Goal: Find specific page/section: Find specific page/section

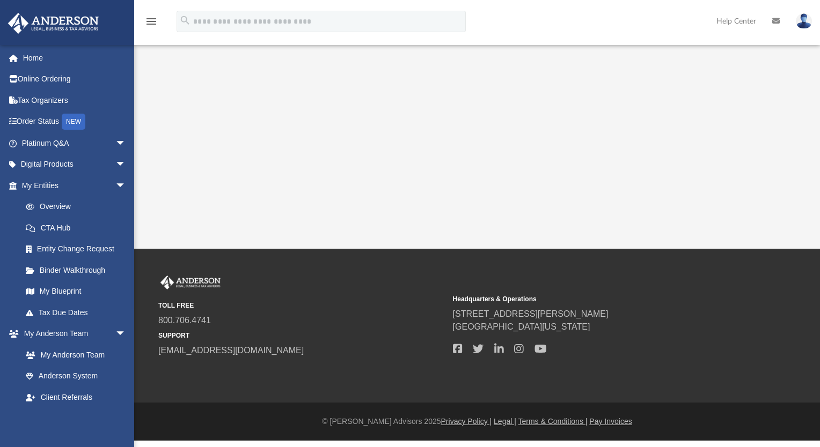
click at [307, 261] on div "TOLL FREE 800.706.4741 SUPPORT info@andersonadvisors.com Headquarters & Operati…" at bounding box center [410, 326] width 820 height 154
click at [326, 271] on div "TOLL FREE 800.706.4741 SUPPORT info@andersonadvisors.com Headquarters & Operati…" at bounding box center [410, 326] width 820 height 154
click at [309, 262] on div "TOLL FREE 800.706.4741 SUPPORT info@andersonadvisors.com Headquarters & Operati…" at bounding box center [410, 326] width 820 height 154
click at [487, 291] on div "Headquarters & Operations 3225 McLeod Dr. Las Vegas, Nevada, 89121" at bounding box center [596, 324] width 287 height 67
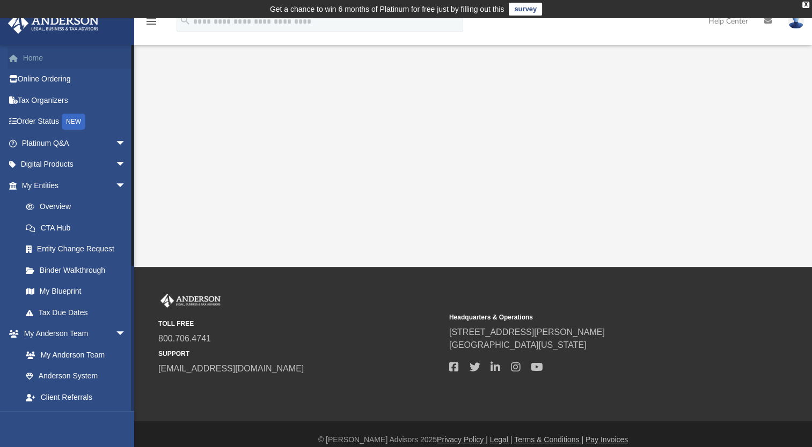
click at [33, 60] on link "Home" at bounding box center [75, 57] width 135 height 21
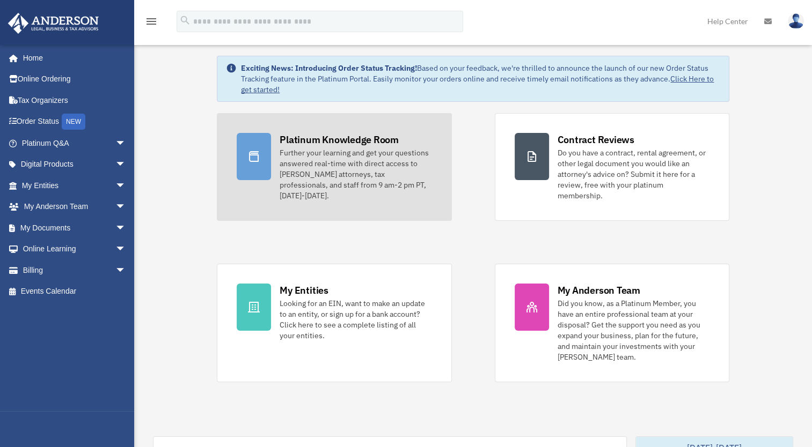
scroll to position [54, 0]
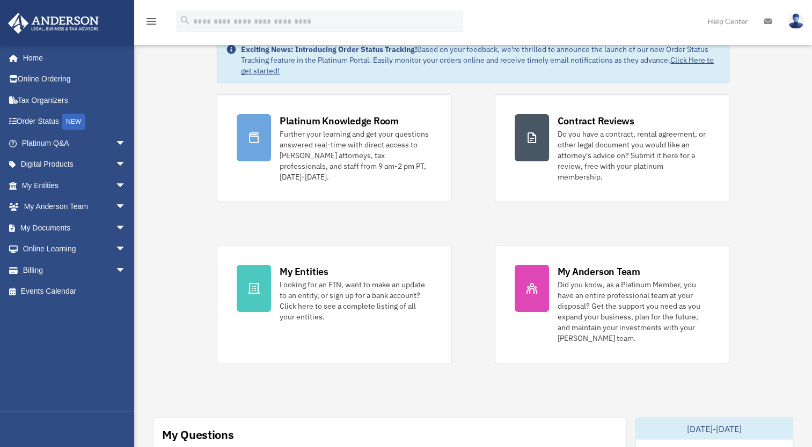
click at [150, 21] on icon "menu" at bounding box center [151, 21] width 13 height 13
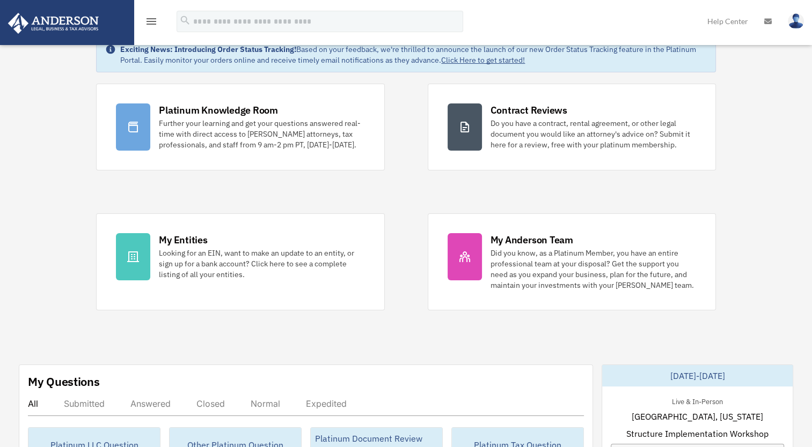
click at [69, 30] on img at bounding box center [53, 23] width 97 height 21
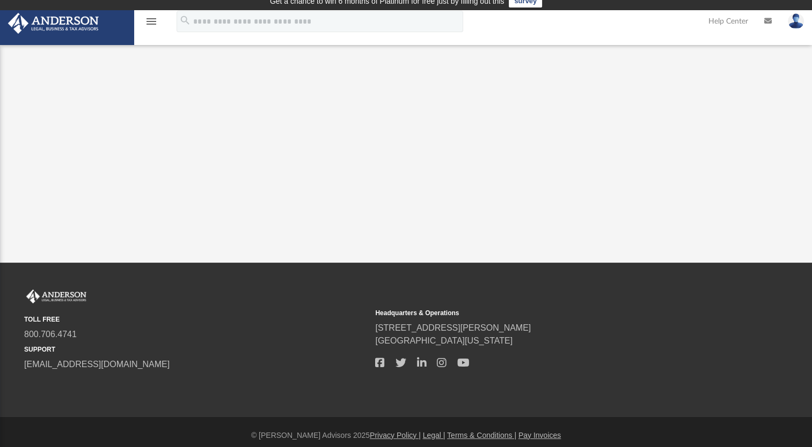
scroll to position [15, 0]
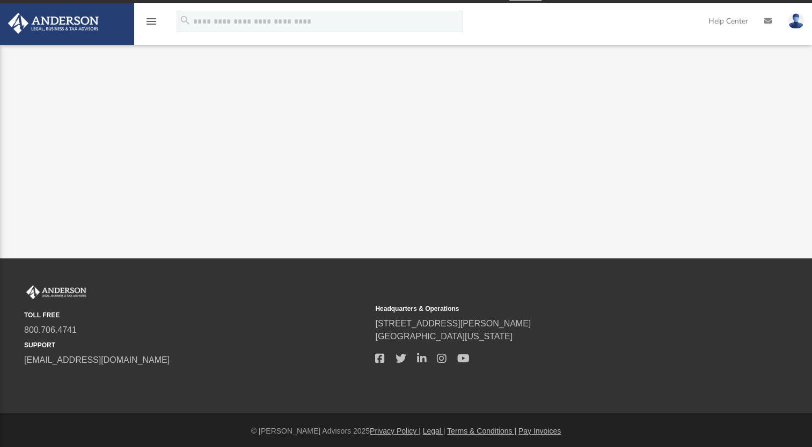
click at [149, 24] on icon "menu" at bounding box center [151, 21] width 13 height 13
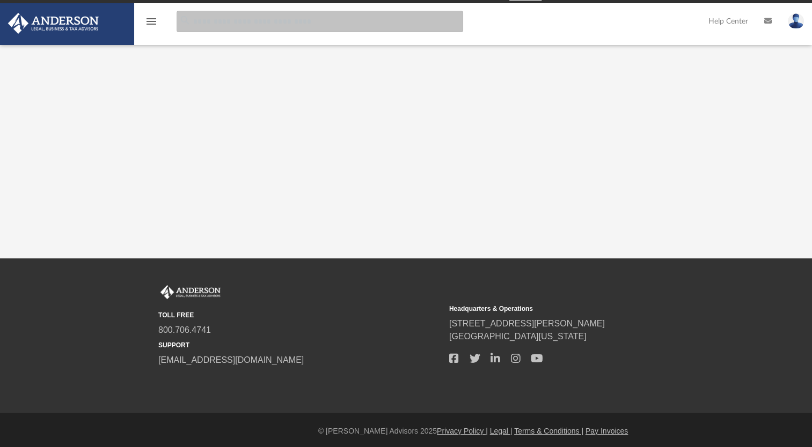
click at [206, 18] on input "search" at bounding box center [319, 21] width 286 height 21
type input "****"
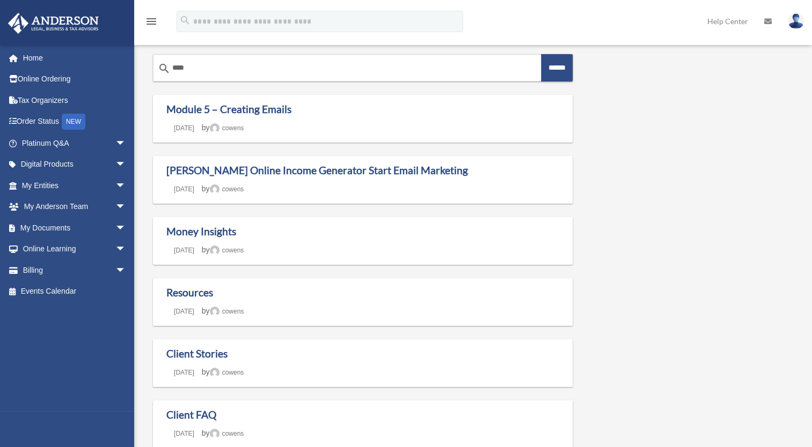
scroll to position [107, 0]
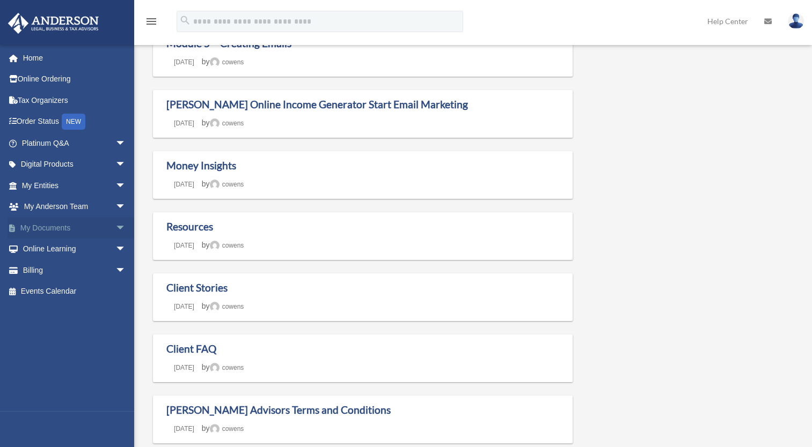
click at [67, 231] on link "My Documents arrow_drop_down" at bounding box center [75, 227] width 135 height 21
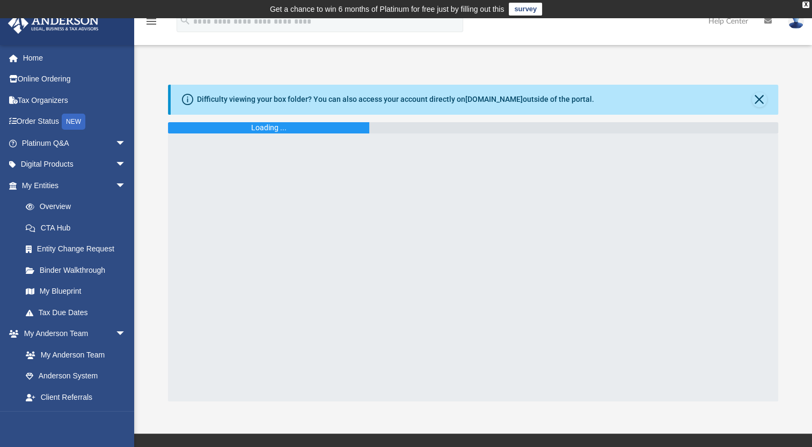
drag, startPoint x: 277, startPoint y: 98, endPoint x: 283, endPoint y: 98, distance: 6.4
click at [279, 98] on div "Difficulty viewing your box folder? You can also access your account directly o…" at bounding box center [395, 99] width 397 height 11
click at [566, 95] on div "Difficulty viewing your box folder? You can also access your account directly o…" at bounding box center [395, 99] width 397 height 11
click at [296, 125] on div "Loading ..." at bounding box center [268, 127] width 201 height 11
click at [759, 95] on button "Close" at bounding box center [759, 99] width 15 height 15
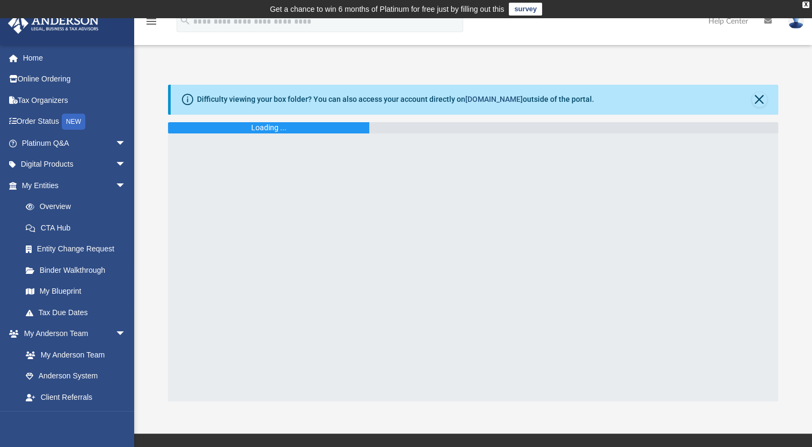
click at [485, 100] on link "[DOMAIN_NAME]" at bounding box center [493, 99] width 57 height 9
